Goal: Transaction & Acquisition: Purchase product/service

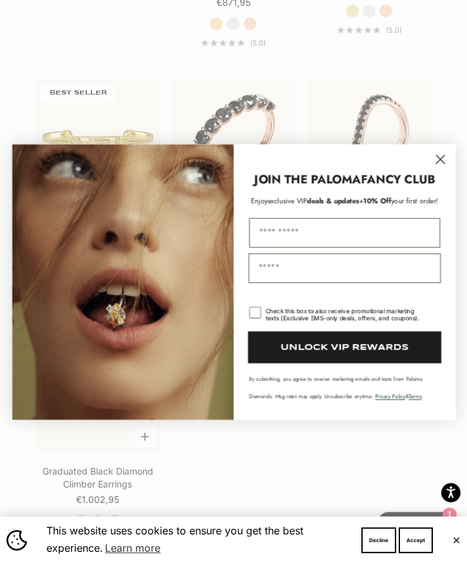
scroll to position [1366, 0]
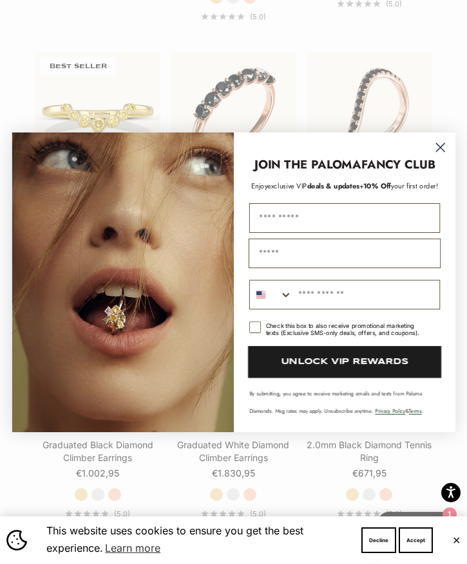
click at [440, 158] on circle "Close dialog" at bounding box center [440, 148] width 20 height 20
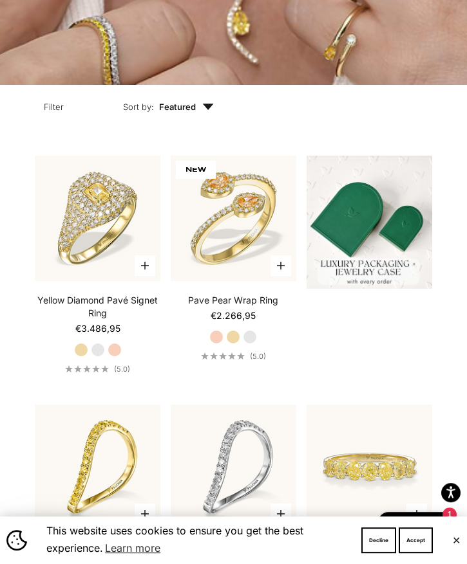
scroll to position [0, 0]
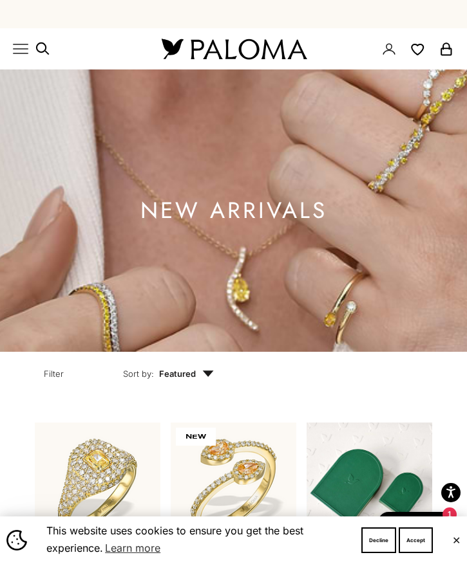
click at [22, 50] on icon "Primary navigation" at bounding box center [20, 48] width 15 height 15
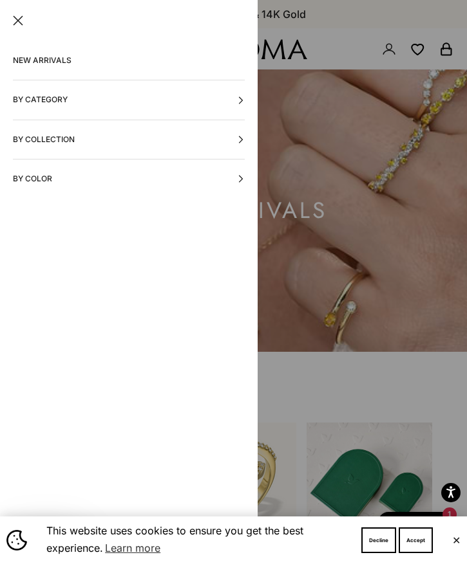
click at [243, 89] on button "By Category" at bounding box center [129, 99] width 232 height 39
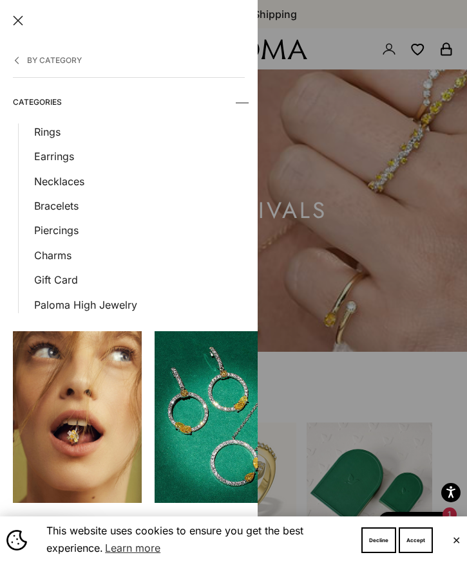
click at [53, 129] on link "Rings" at bounding box center [139, 132] width 210 height 17
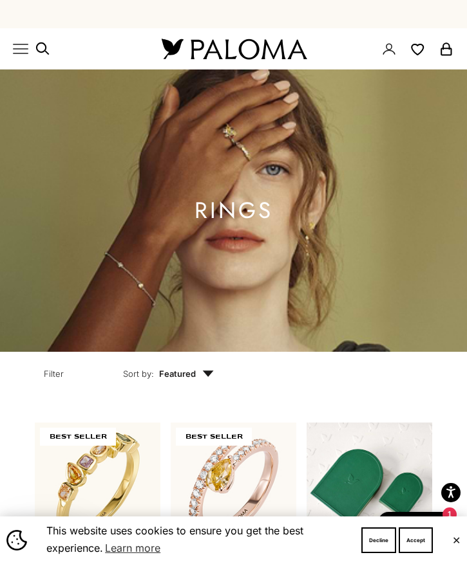
click at [28, 48] on icon "Primary navigation" at bounding box center [20, 48] width 15 height 15
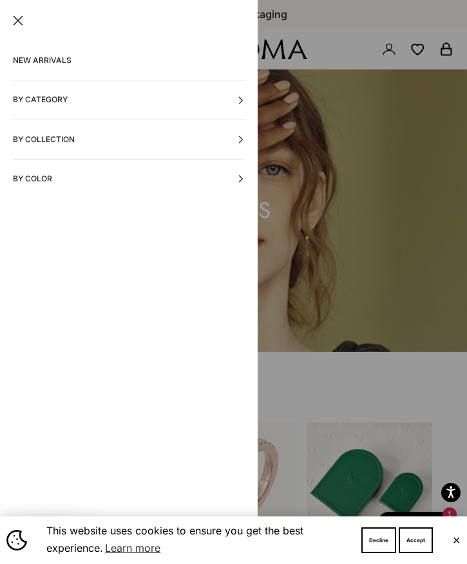
click at [236, 142] on button "By Collection" at bounding box center [129, 139] width 232 height 39
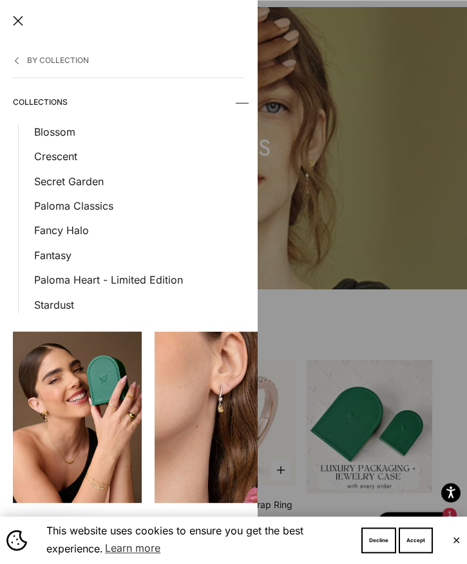
click at [346, 154] on div at bounding box center [233, 282] width 467 height 564
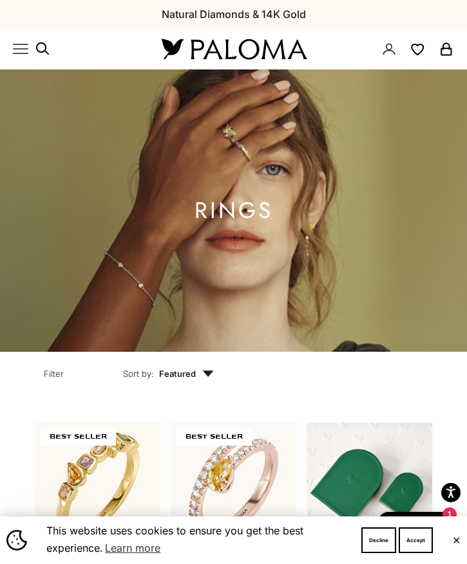
click at [28, 51] on icon "Primary navigation" at bounding box center [20, 48] width 15 height 15
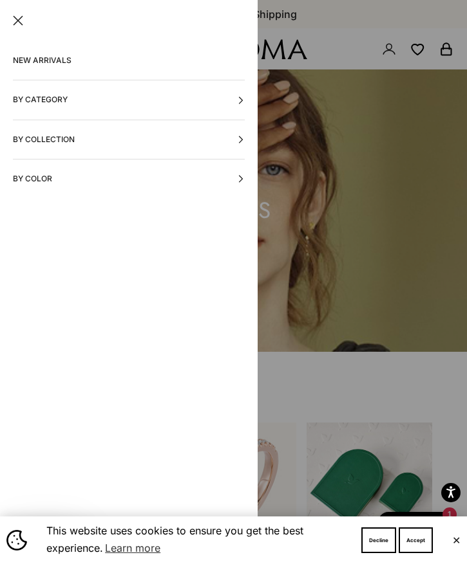
click at [239, 93] on button "By Category" at bounding box center [129, 99] width 232 height 39
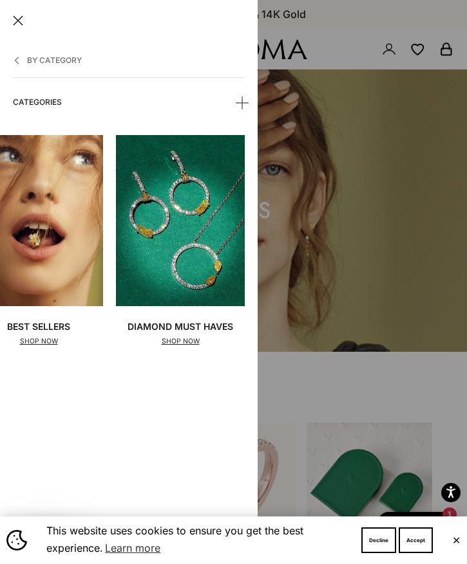
scroll to position [0, 39]
click at [192, 219] on img at bounding box center [180, 221] width 129 height 172
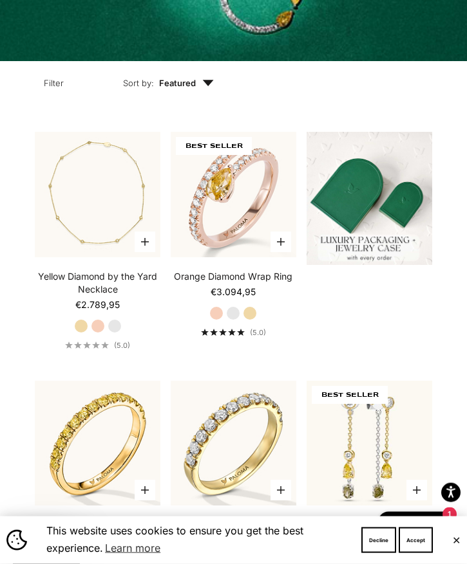
scroll to position [291, 0]
click at [239, 321] on label "White Gold" at bounding box center [233, 313] width 14 height 14
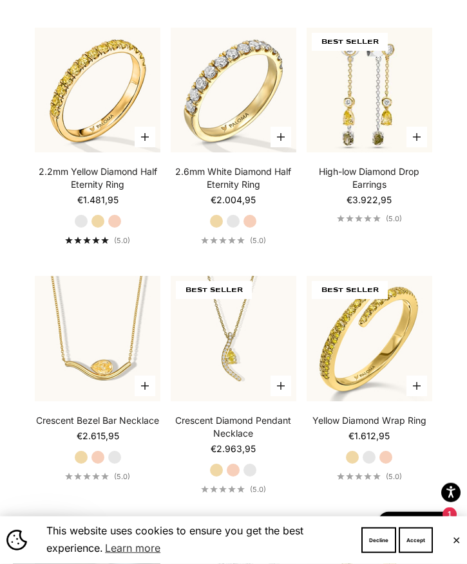
scroll to position [644, 0]
click at [236, 228] on label "White Gold" at bounding box center [233, 221] width 14 height 14
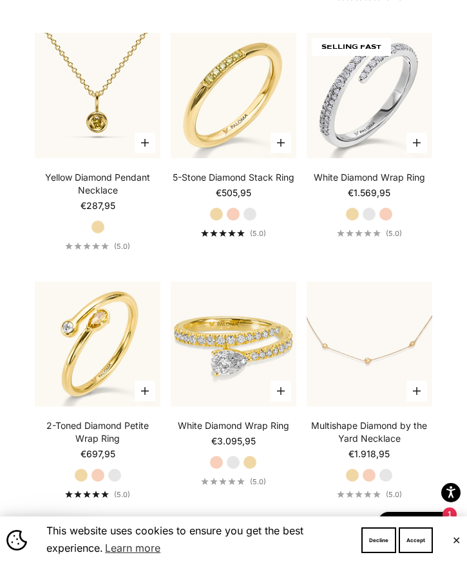
scroll to position [1384, 0]
